Goal: Task Accomplishment & Management: Complete application form

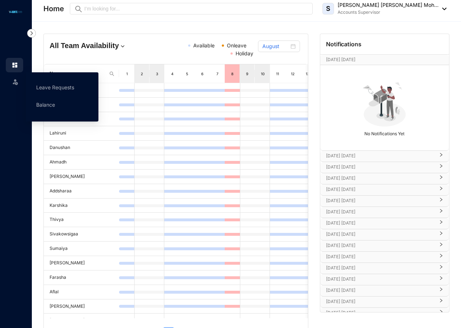
click at [14, 80] on icon at bounding box center [16, 80] width 4 height 0
click at [42, 85] on link "Leave Requests" at bounding box center [55, 87] width 38 height 6
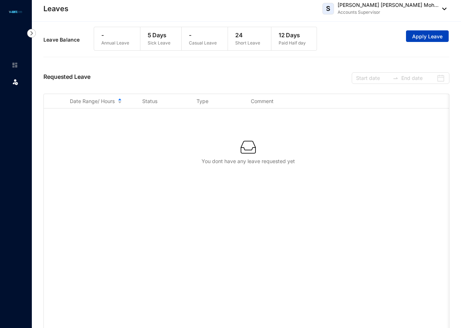
click at [426, 38] on span "Apply Leave" at bounding box center [427, 36] width 30 height 7
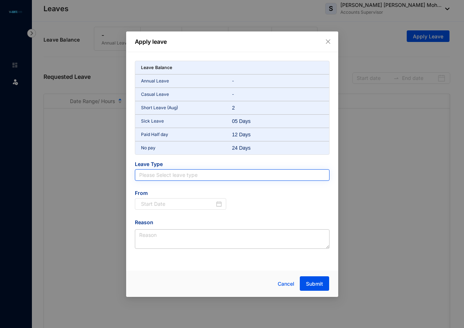
click at [213, 180] on input "search" at bounding box center [232, 175] width 186 height 11
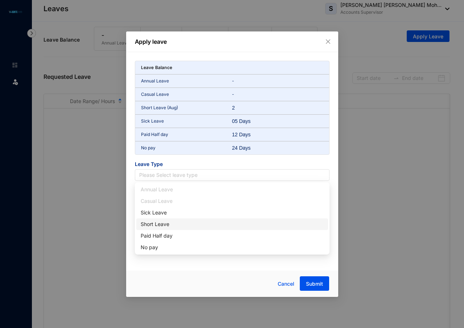
click at [154, 226] on div "Short Leave" at bounding box center [232, 225] width 183 height 8
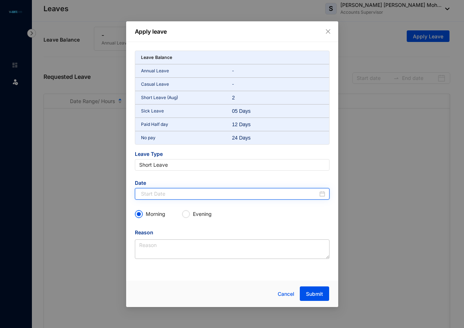
click at [171, 194] on input at bounding box center [229, 194] width 177 height 8
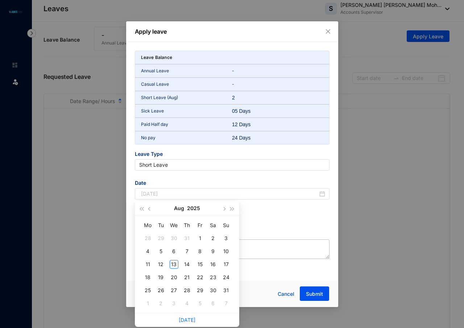
click at [173, 263] on div "13" at bounding box center [173, 264] width 9 height 9
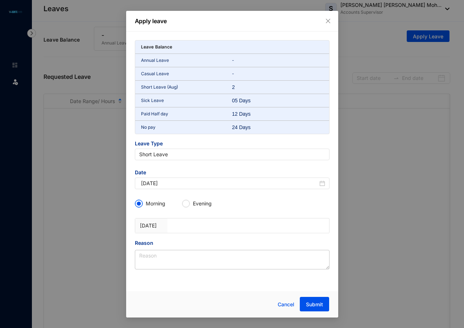
type input "2025-08-13"
click at [190, 203] on span "Evening" at bounding box center [202, 203] width 25 height 7
click at [189, 203] on input "Evening" at bounding box center [185, 203] width 7 height 7
radio input "true"
radio input "false"
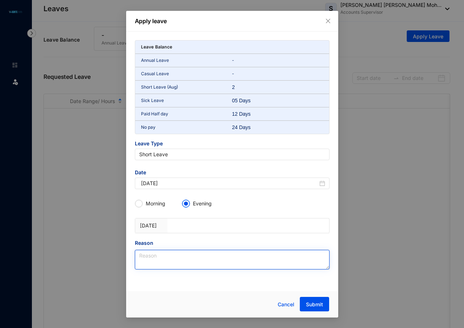
click at [151, 255] on textarea "Reason" at bounding box center [232, 260] width 194 height 20
type textarea "p"
type textarea "Personel Reason"
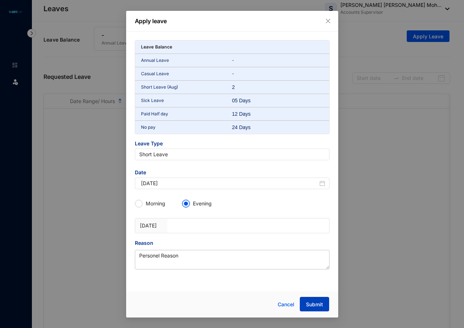
click at [316, 303] on span "Submit" at bounding box center [314, 304] width 17 height 7
